Goal: Task Accomplishment & Management: Use online tool/utility

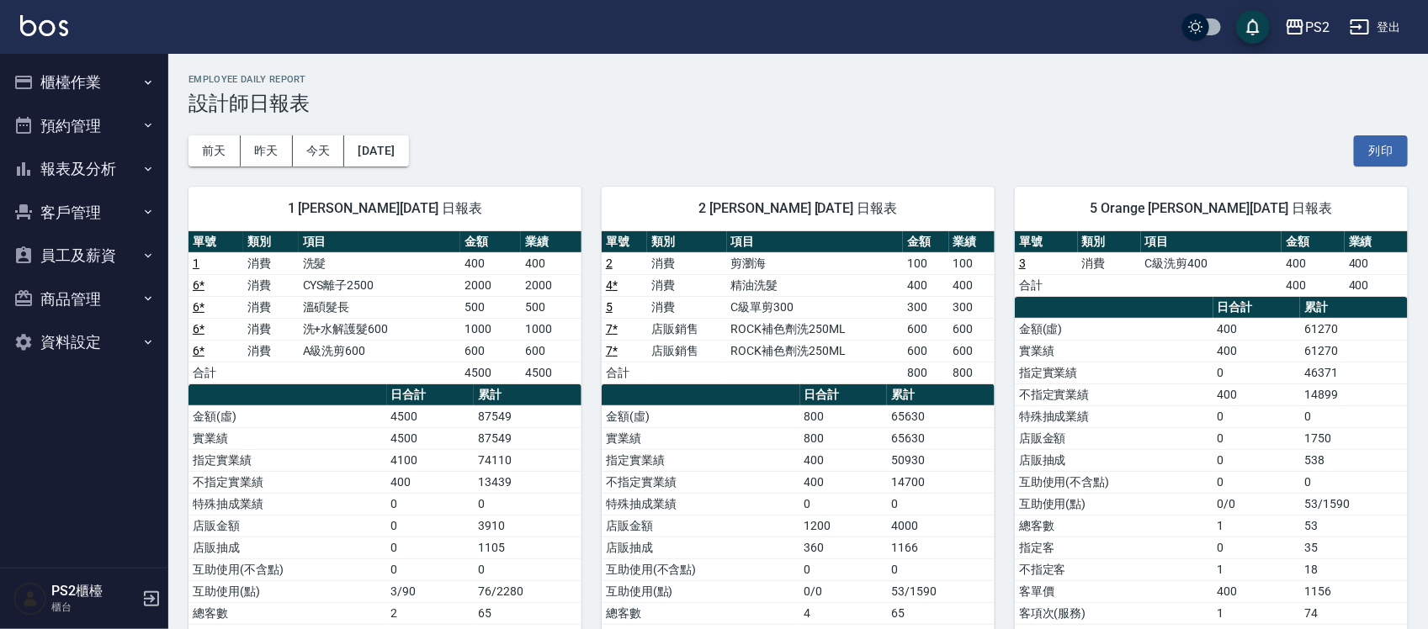
click at [49, 74] on button "櫃檯作業" at bounding box center [84, 83] width 155 height 44
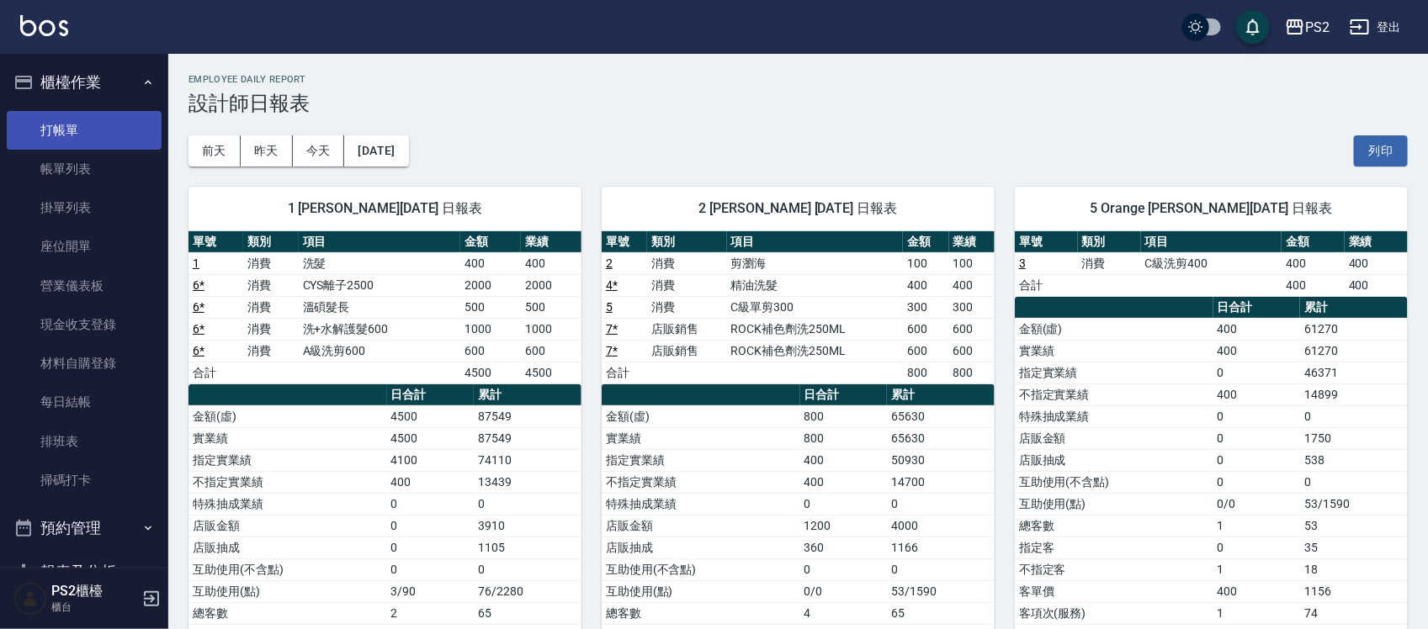
click at [76, 132] on link "打帳單" at bounding box center [84, 130] width 155 height 39
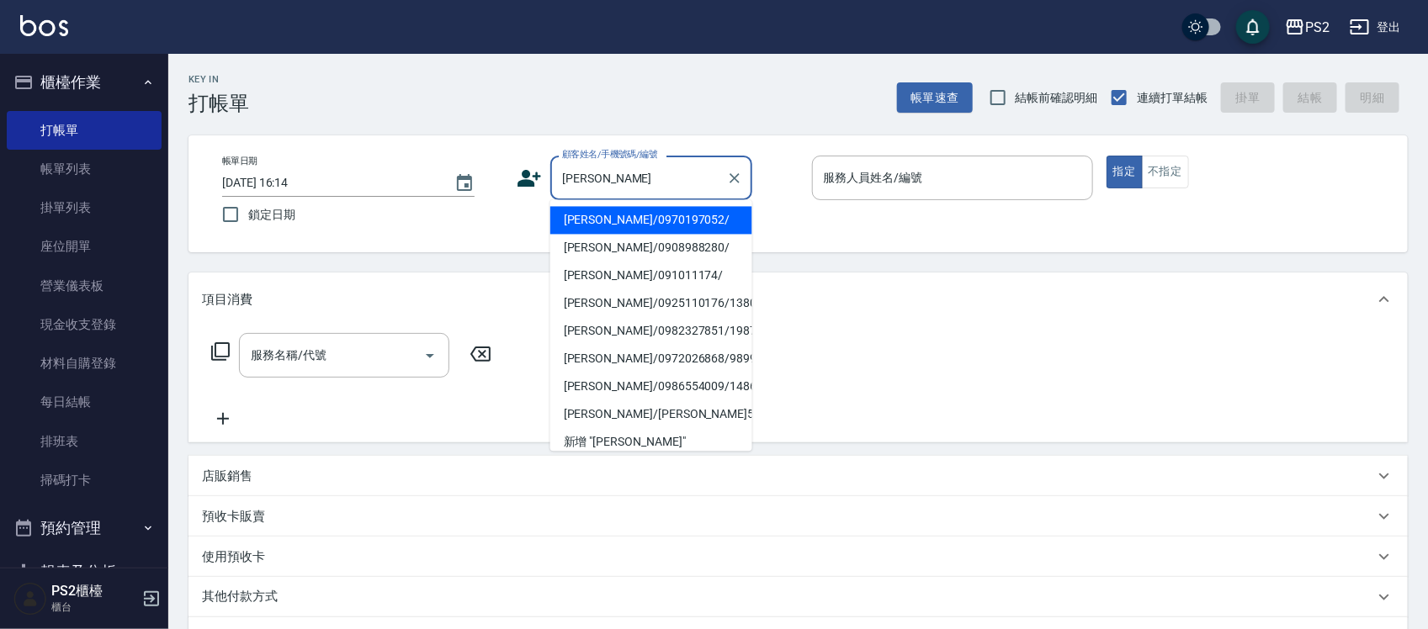
type input "[PERSON_NAME]"
click at [539, 181] on icon at bounding box center [529, 178] width 25 height 25
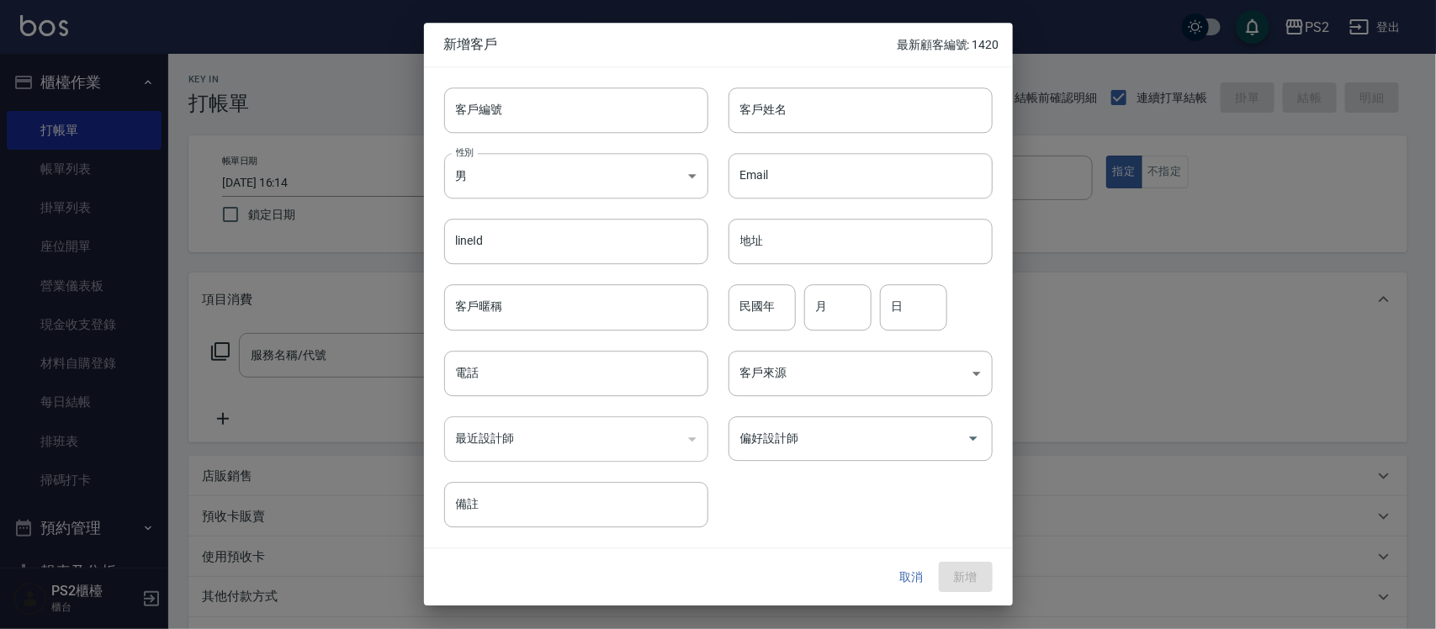
click at [911, 565] on button "取消" at bounding box center [912, 577] width 54 height 31
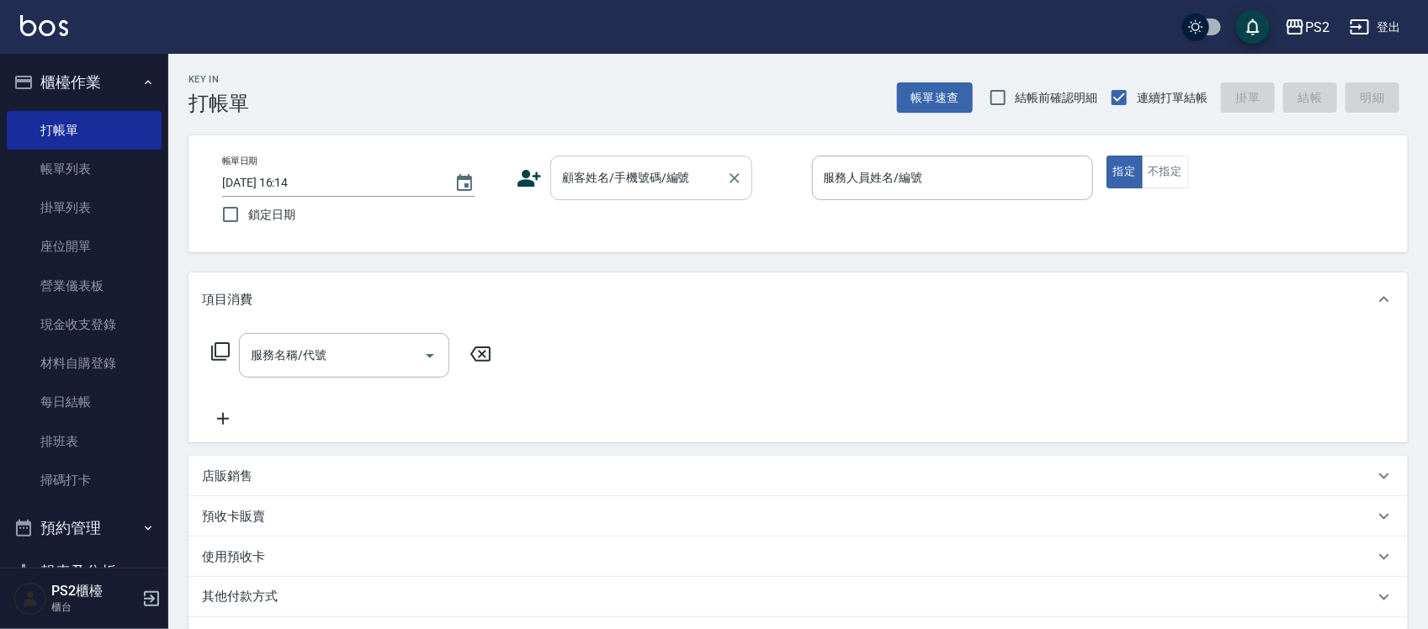
click at [635, 190] on input "顧客姓名/手機號碼/編號" at bounding box center [639, 177] width 162 height 29
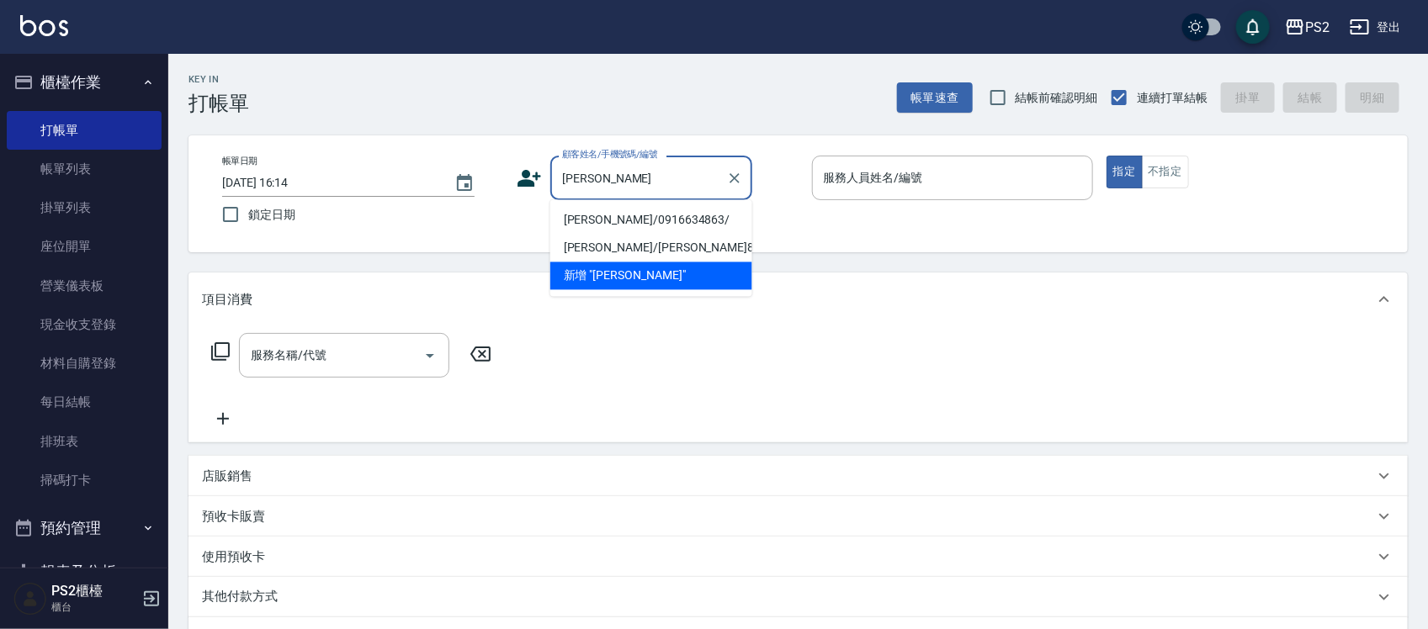
click at [624, 220] on li "[PERSON_NAME]/0916634863/" at bounding box center [651, 221] width 202 height 28
type input "[PERSON_NAME]/0916634863/"
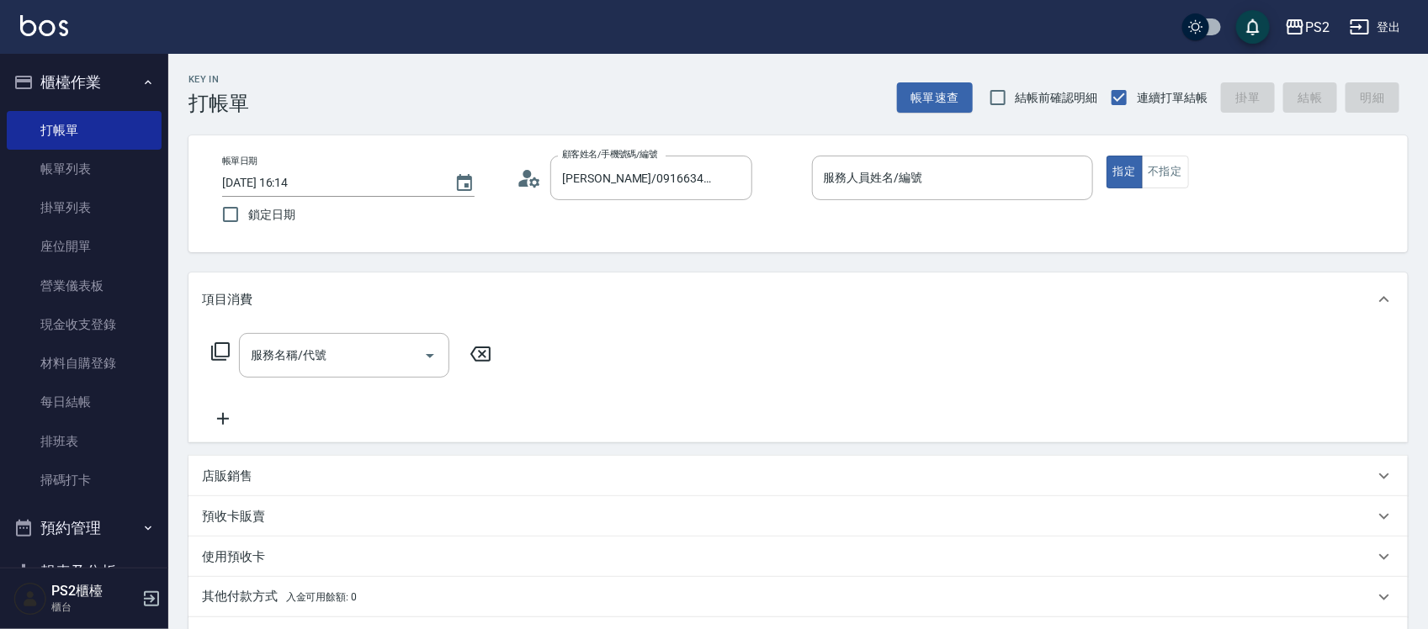
click at [526, 179] on icon at bounding box center [524, 183] width 10 height 8
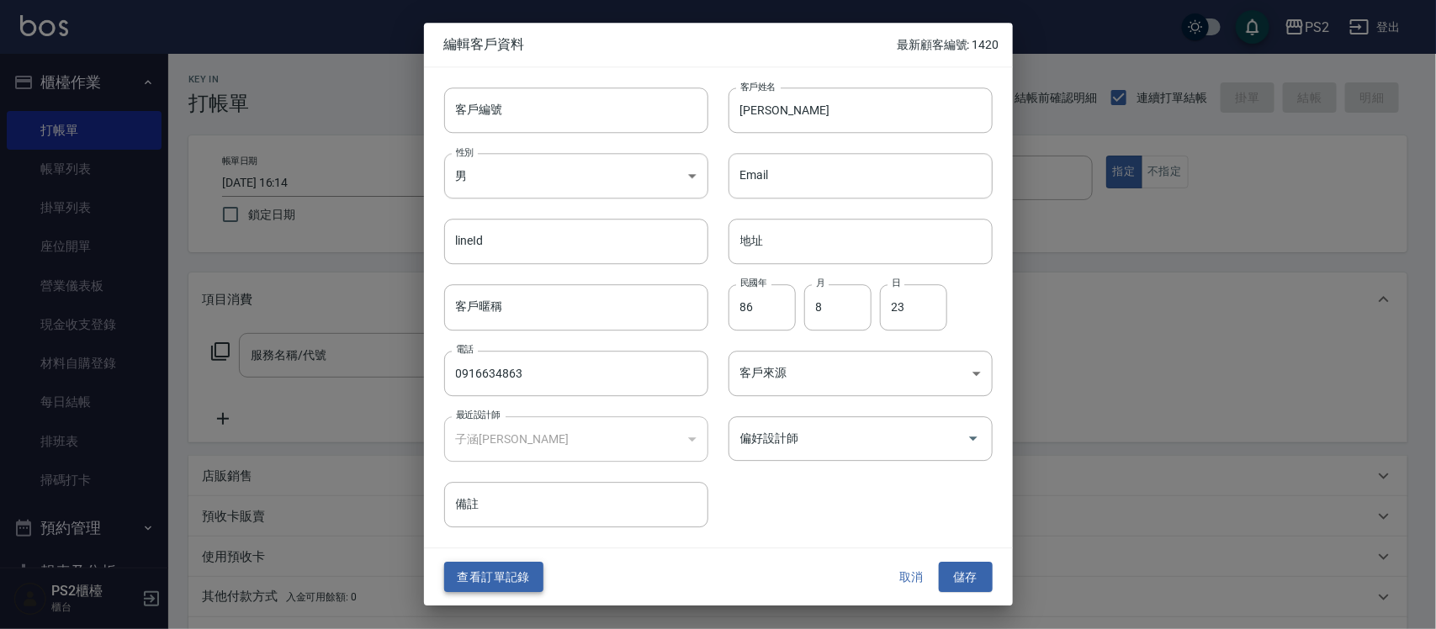
click at [518, 576] on button "查看訂單記錄" at bounding box center [493, 577] width 99 height 31
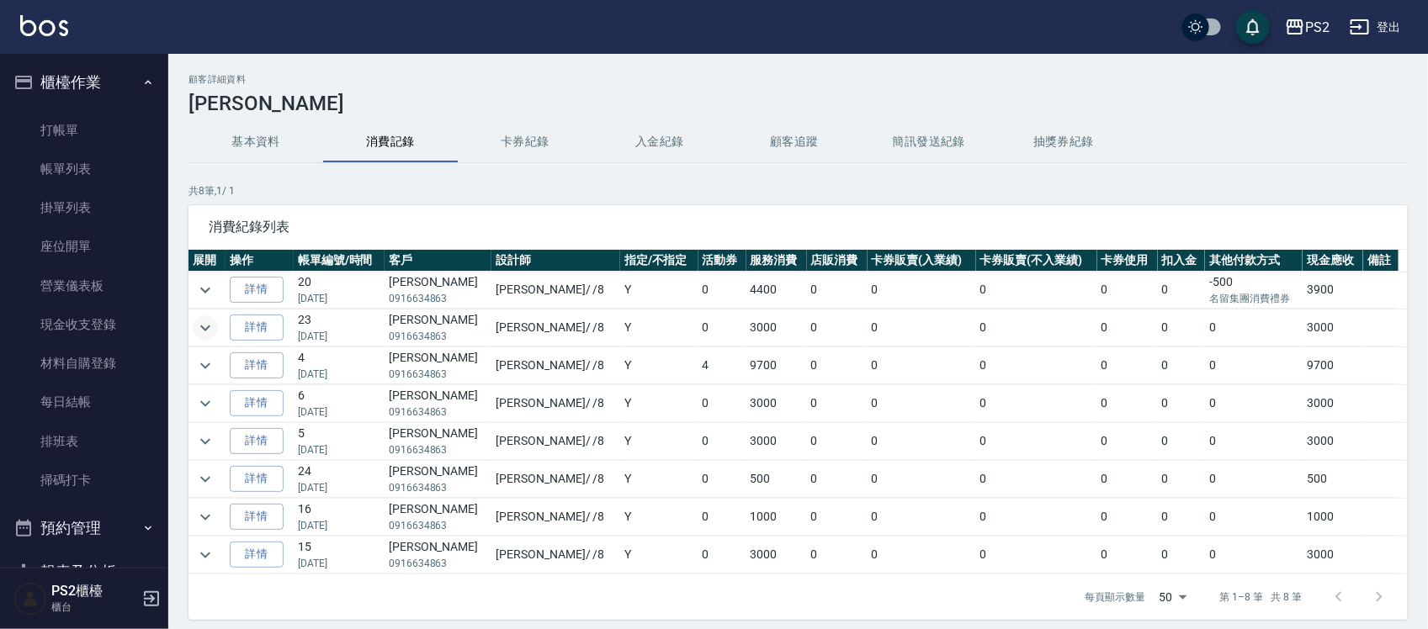
click at [212, 324] on icon "expand row" at bounding box center [205, 328] width 20 height 20
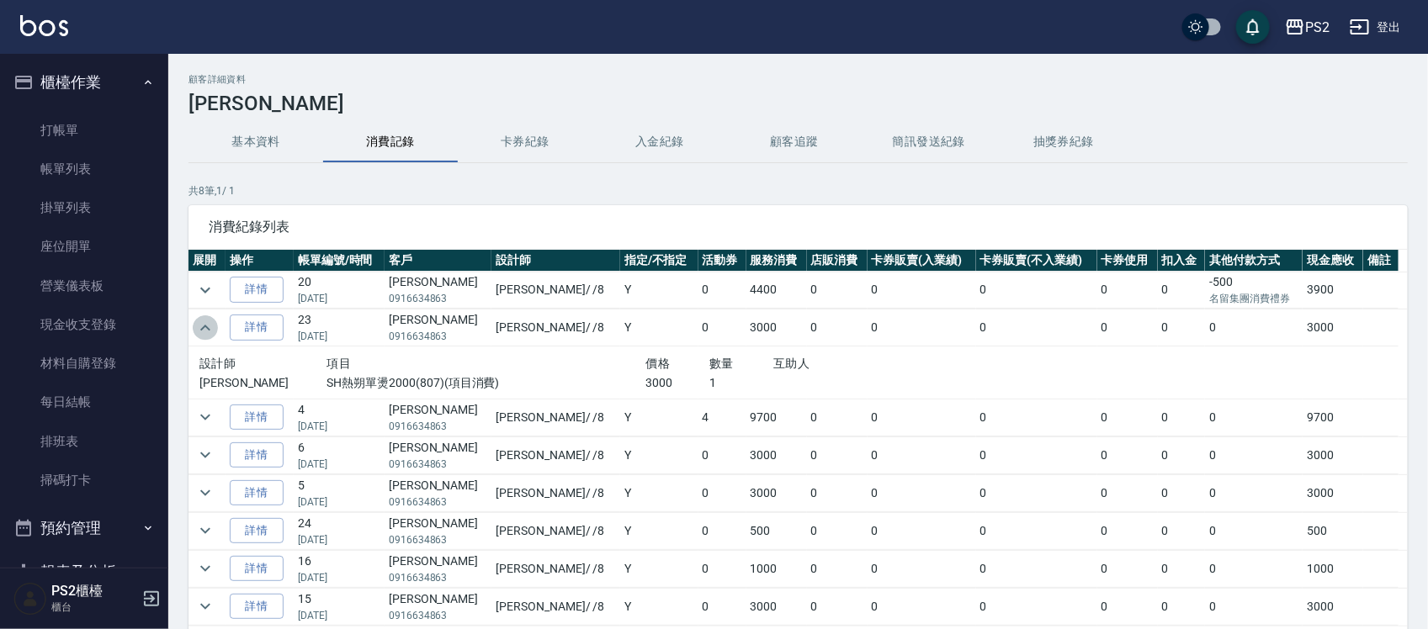
click at [212, 324] on icon "expand row" at bounding box center [205, 328] width 20 height 20
